Goal: Browse casually: Explore the website without a specific task or goal

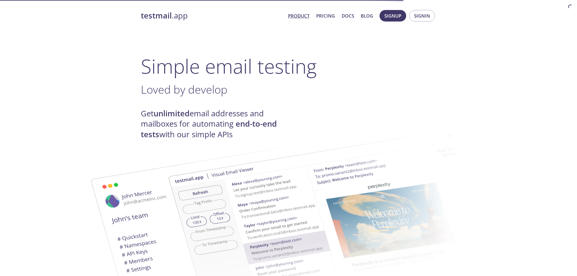
click at [189, 70] on h1 "Simple email testing" at bounding box center [288, 65] width 295 height 23
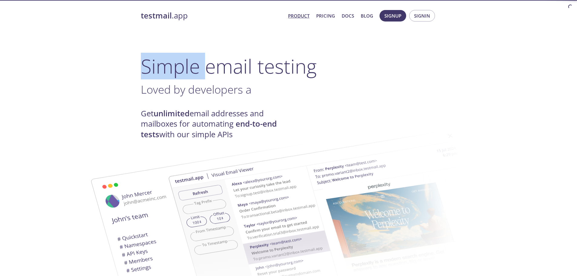
click at [189, 70] on h1 "Simple email testing" at bounding box center [288, 65] width 295 height 23
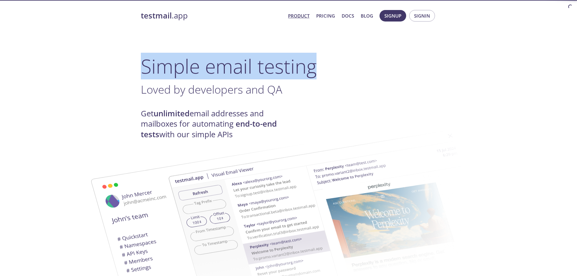
click at [189, 70] on h1 "Simple email testing" at bounding box center [288, 65] width 295 height 23
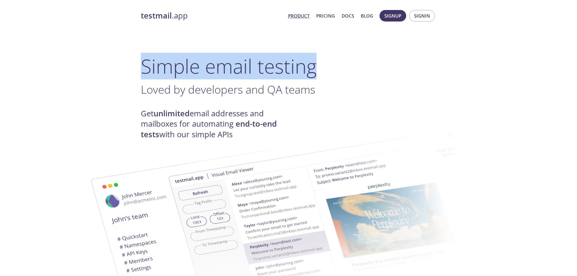
click at [194, 66] on h1 "Simple email testing" at bounding box center [288, 65] width 295 height 23
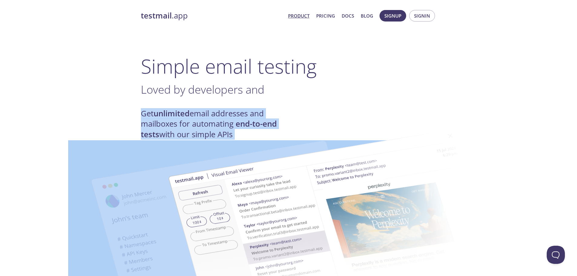
drag, startPoint x: 139, startPoint y: 112, endPoint x: 252, endPoint y: 135, distance: 115.6
click at [195, 119] on h4 "Get unlimited email addresses and mailboxes for automating end-to-end tests wit…" at bounding box center [215, 123] width 148 height 31
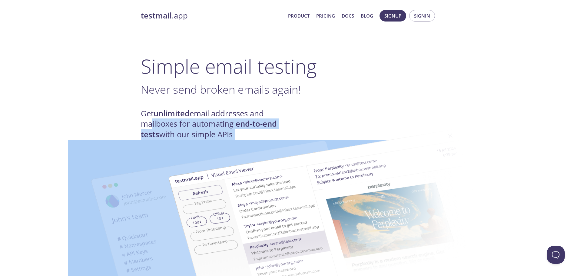
drag, startPoint x: 148, startPoint y: 125, endPoint x: 210, endPoint y: 126, distance: 61.5
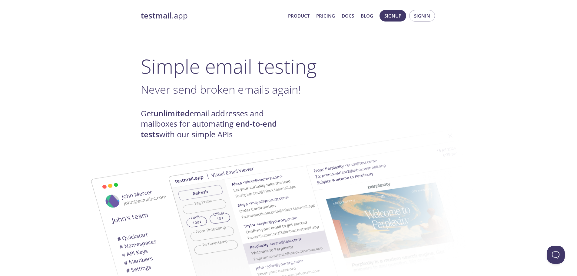
click at [218, 117] on h4 "Get unlimited email addresses and mailboxes for automating end-to-end tests wit…" at bounding box center [215, 123] width 148 height 31
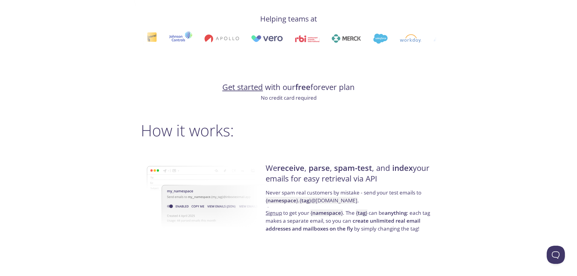
scroll to position [333, 0]
